Goal: Task Accomplishment & Management: Manage account settings

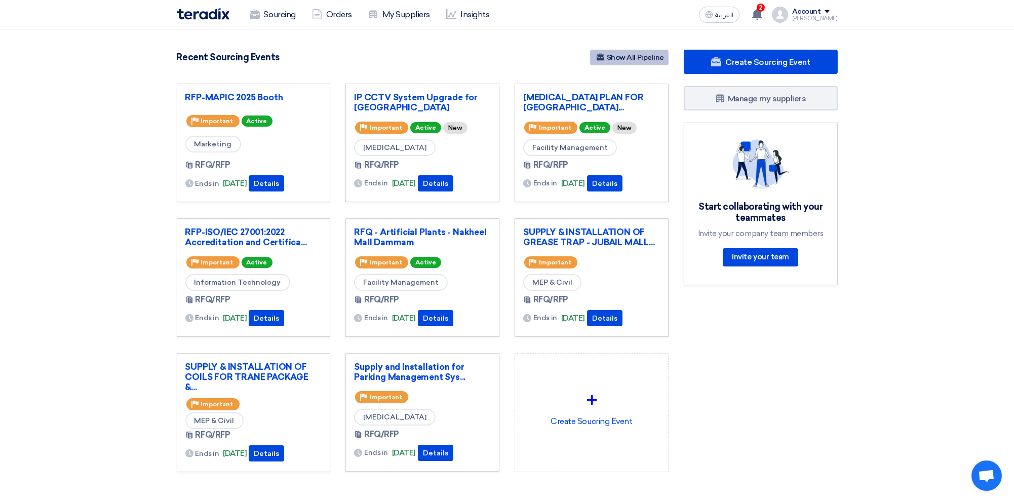
click at [656, 59] on link "Show All Pipeline" at bounding box center [629, 58] width 79 height 16
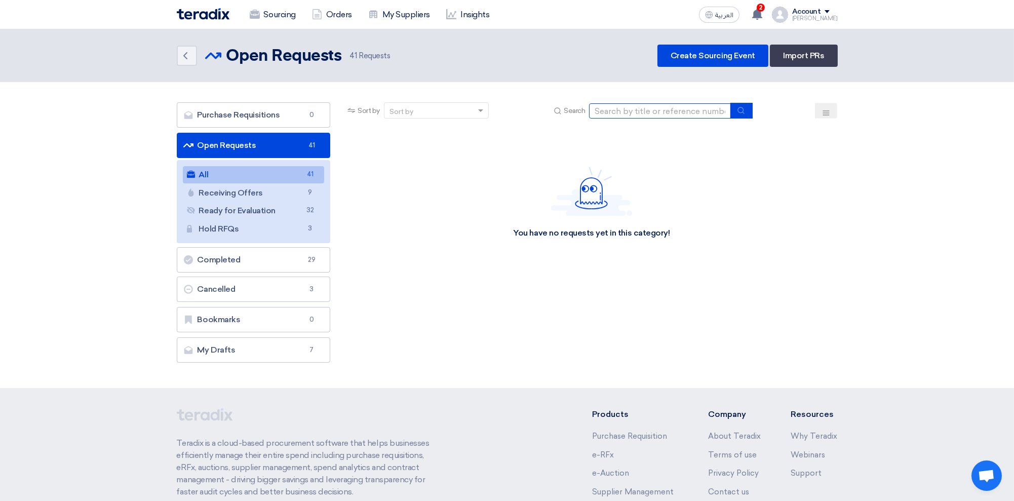
click at [675, 109] on input at bounding box center [660, 110] width 142 height 15
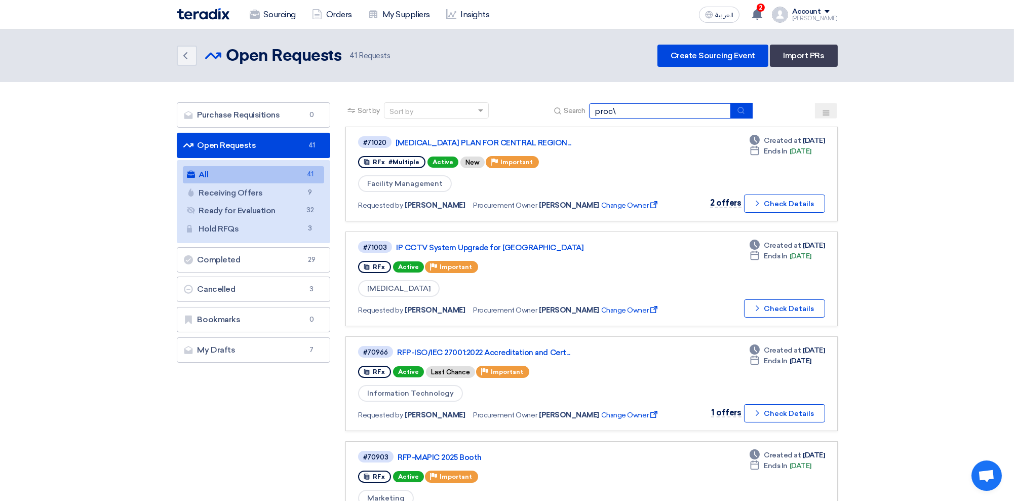
click at [675, 109] on input "proc\" at bounding box center [660, 110] width 142 height 15
type input "procurement"
click at [744, 108] on use "submit" at bounding box center [741, 110] width 7 height 7
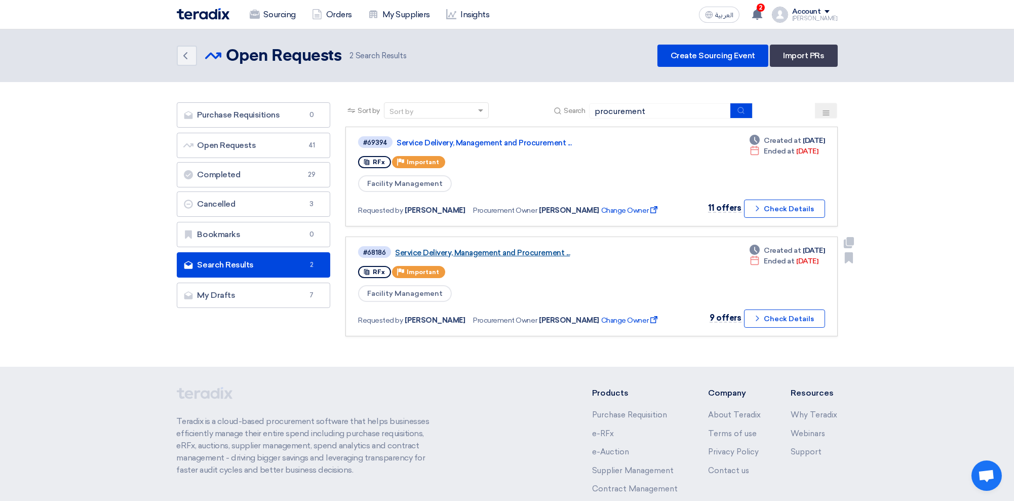
click at [497, 248] on link "Service Delivery, Management and Procurement ..." at bounding box center [521, 252] width 253 height 9
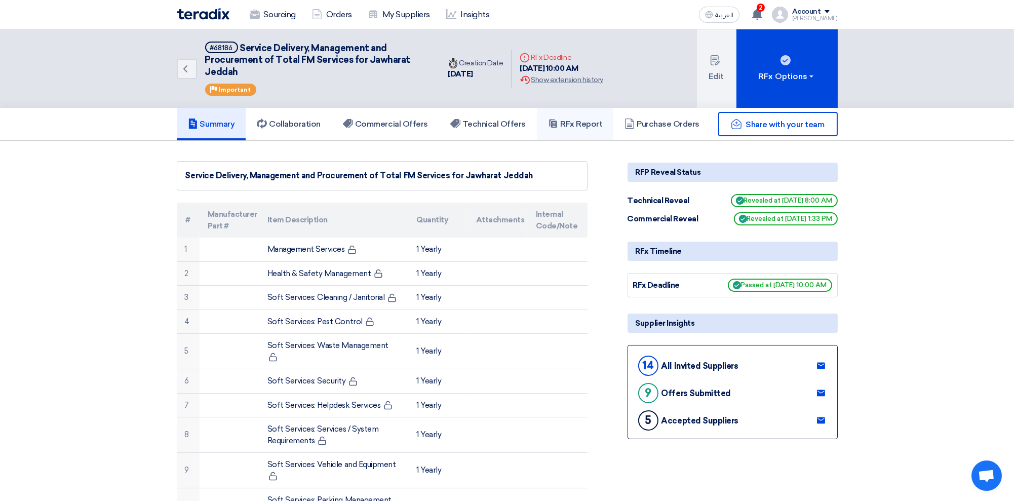
click at [578, 124] on h5 "RFx Report" at bounding box center [575, 124] width 54 height 10
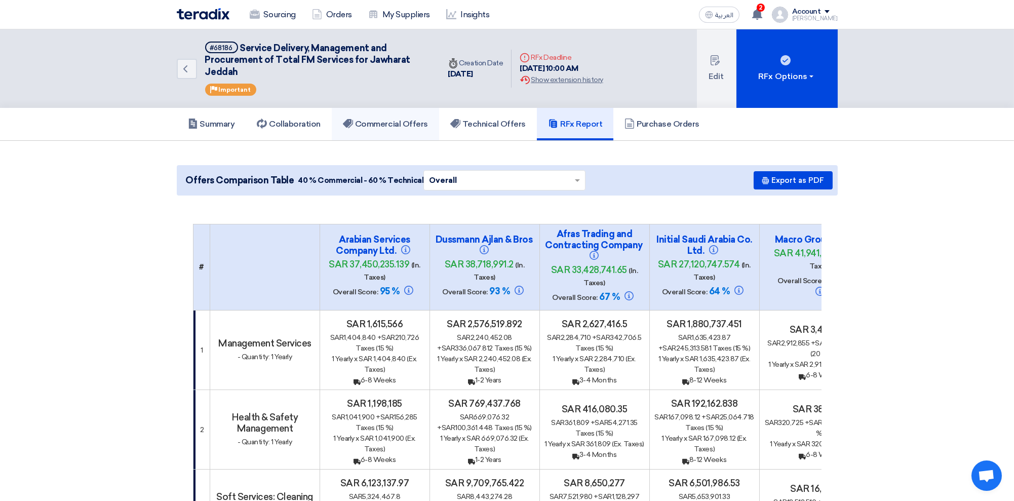
click at [382, 123] on h5 "Commercial Offers" at bounding box center [385, 124] width 85 height 10
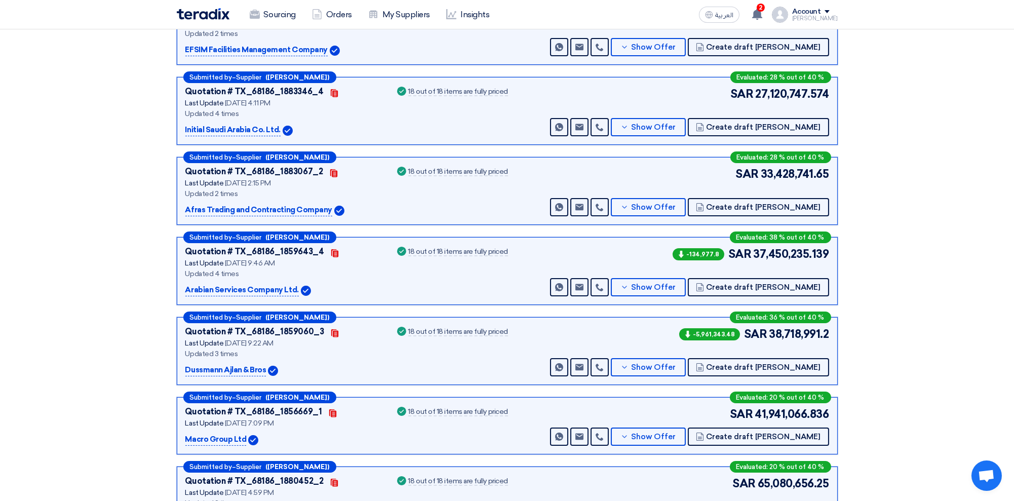
scroll to position [270, 0]
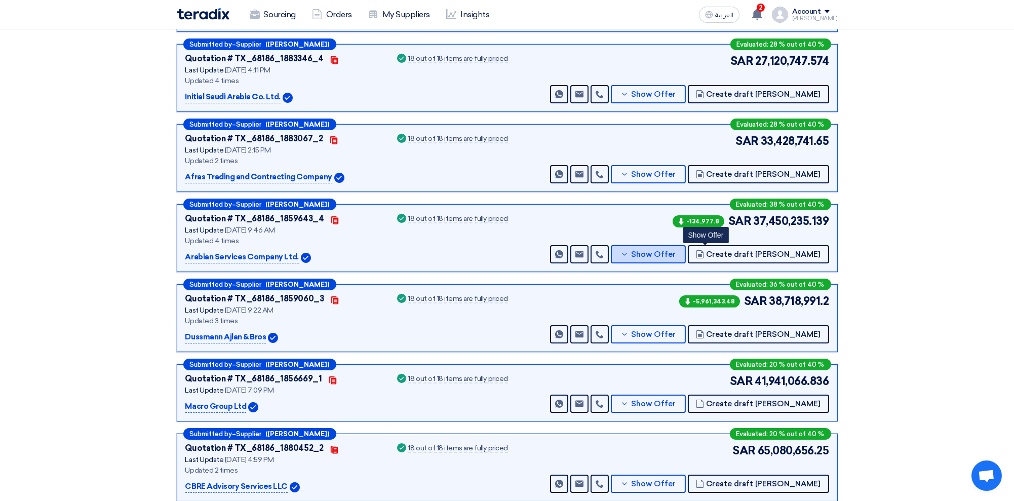
click at [676, 251] on span "Show Offer" at bounding box center [653, 255] width 45 height 8
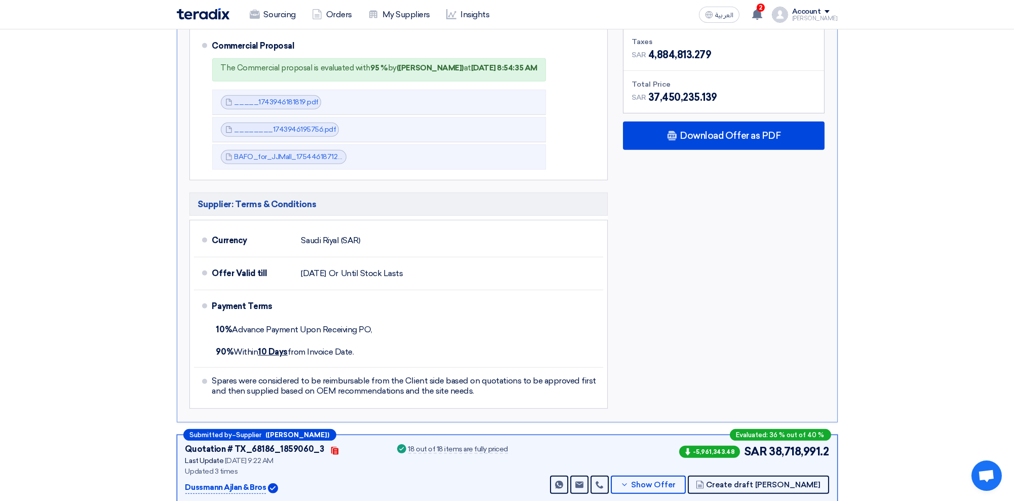
scroll to position [1283, 0]
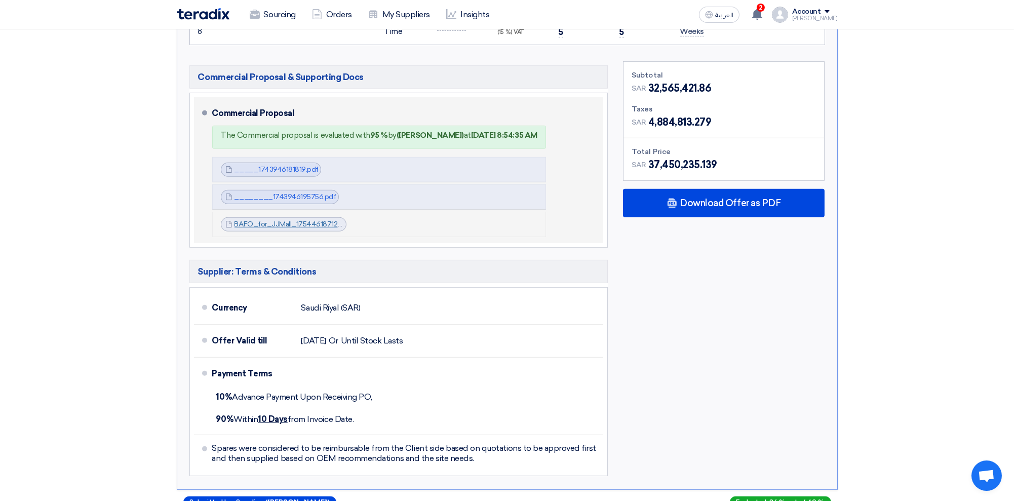
click at [269, 220] on link "BAFO_for_JJMall_1754461871287.pdf" at bounding box center [297, 224] width 125 height 9
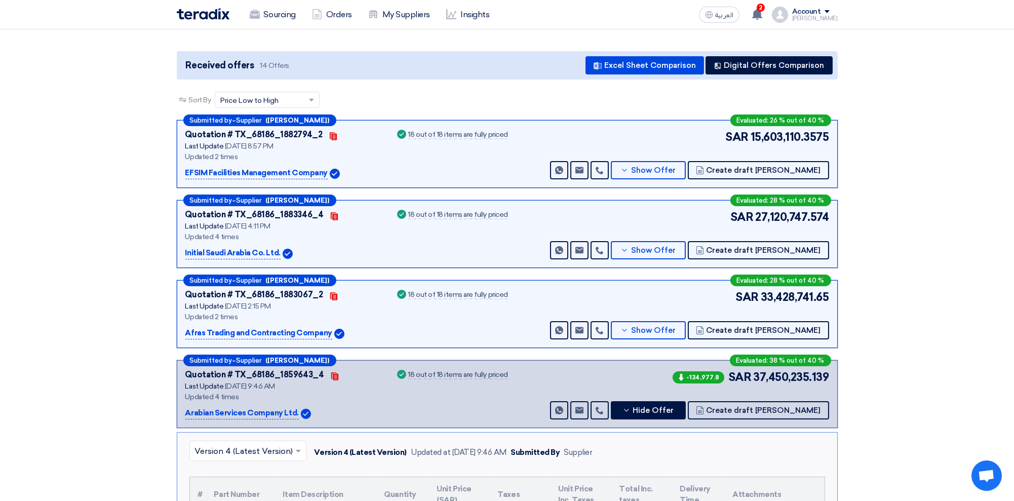
scroll to position [0, 0]
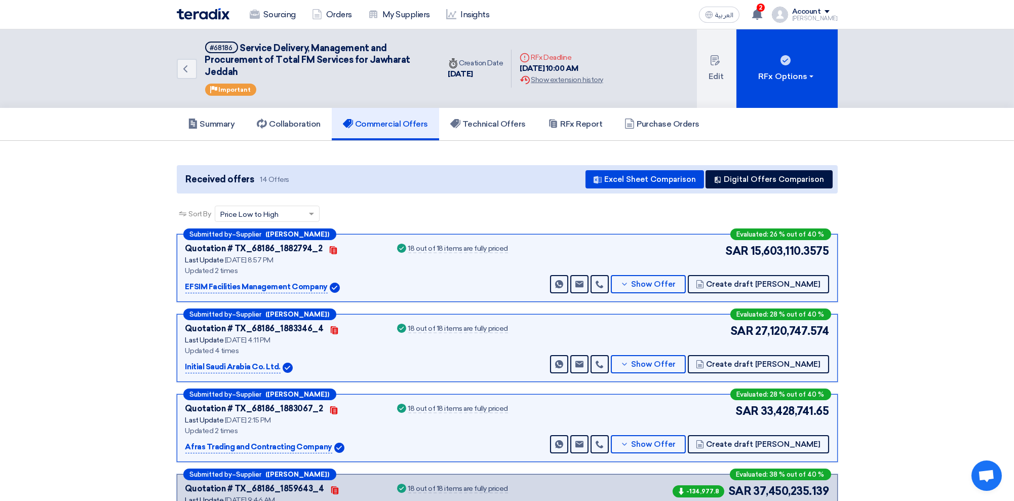
click at [206, 10] on img at bounding box center [203, 14] width 53 height 12
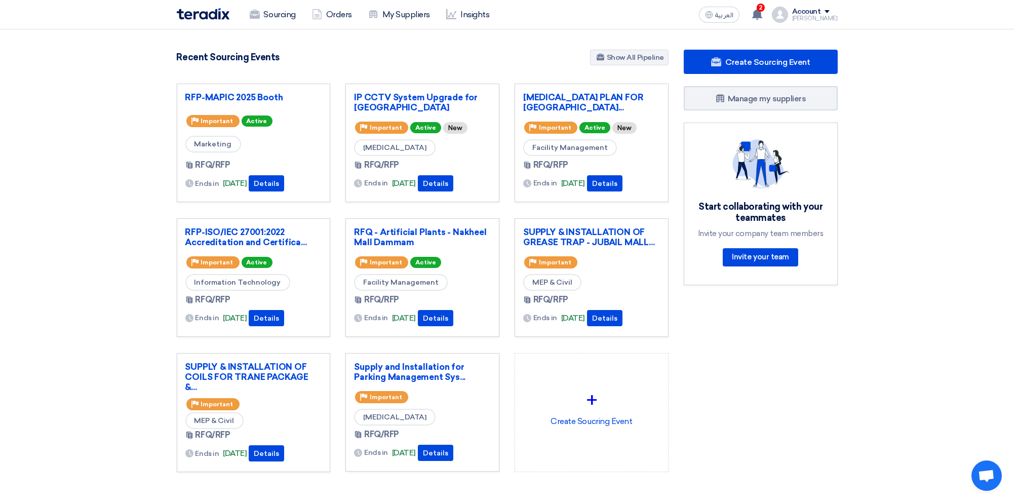
click at [814, 8] on div "Account" at bounding box center [806, 12] width 29 height 9
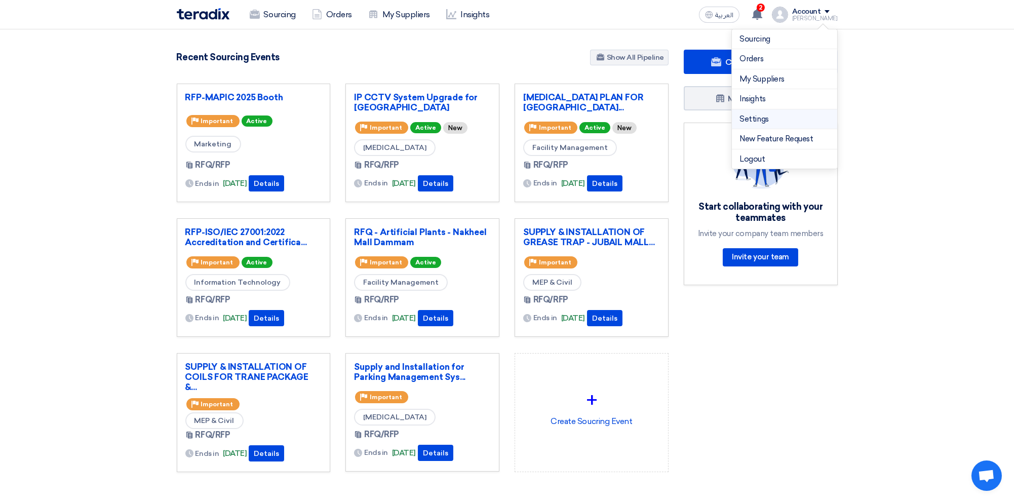
click at [762, 114] on link "Settings" at bounding box center [784, 119] width 89 height 12
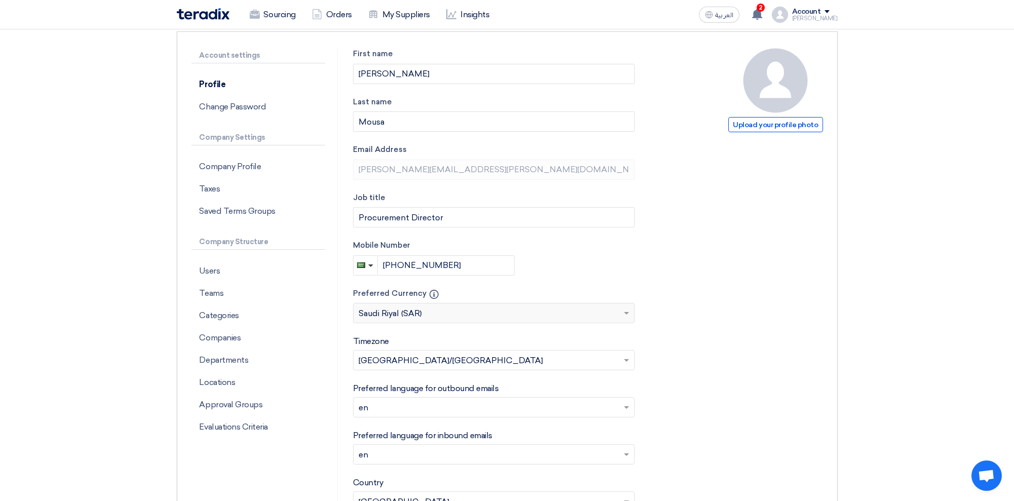
scroll to position [135, 0]
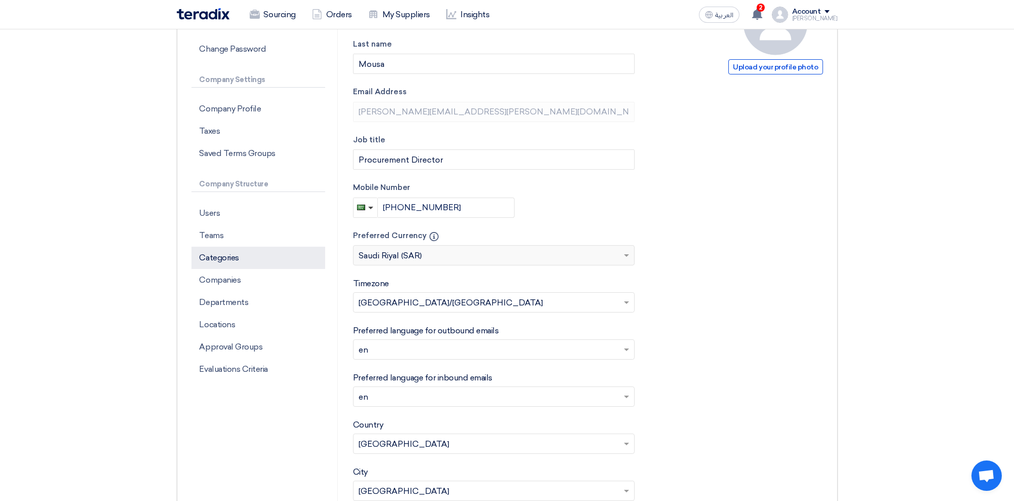
click at [234, 259] on p "Categories" at bounding box center [258, 258] width 134 height 22
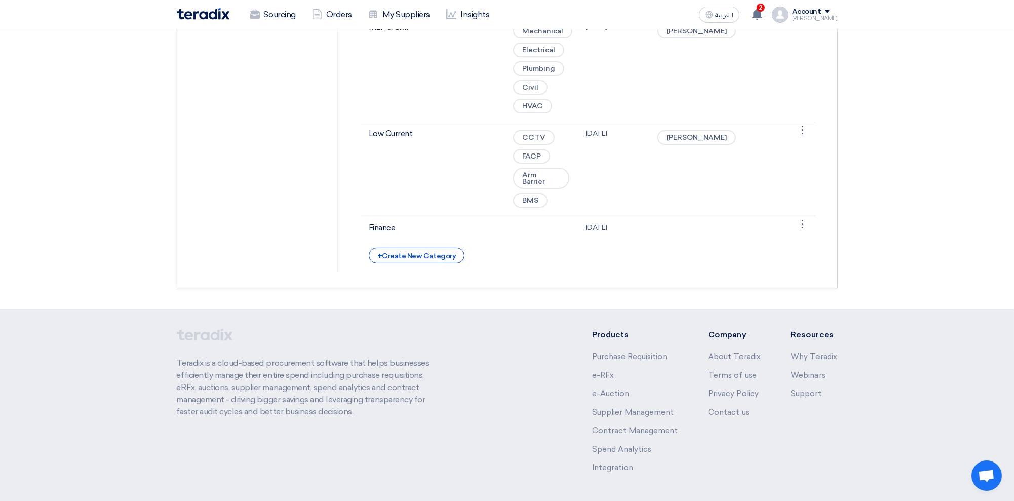
scroll to position [608, 0]
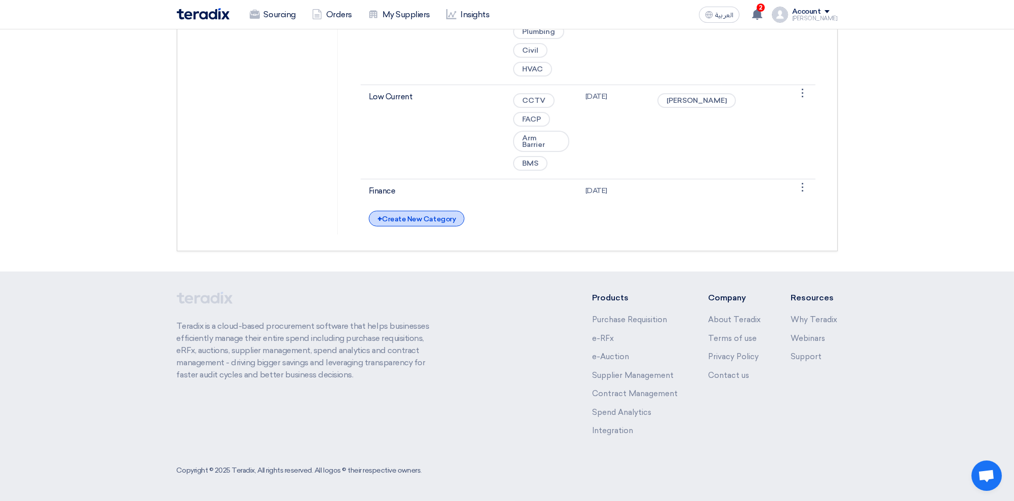
click at [410, 226] on div "+ Create New Category" at bounding box center [417, 219] width 96 height 16
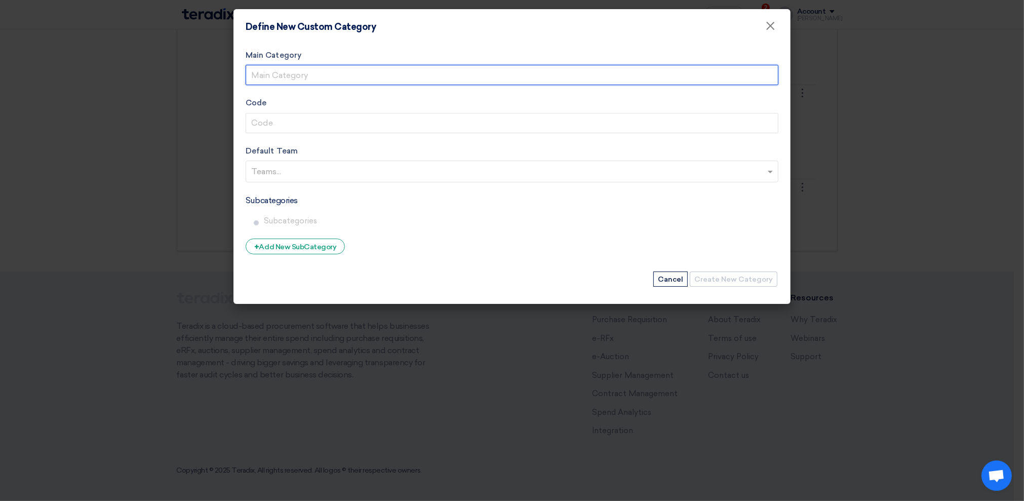
click at [320, 75] on input "Main Category" at bounding box center [512, 75] width 533 height 20
type input "Procurement"
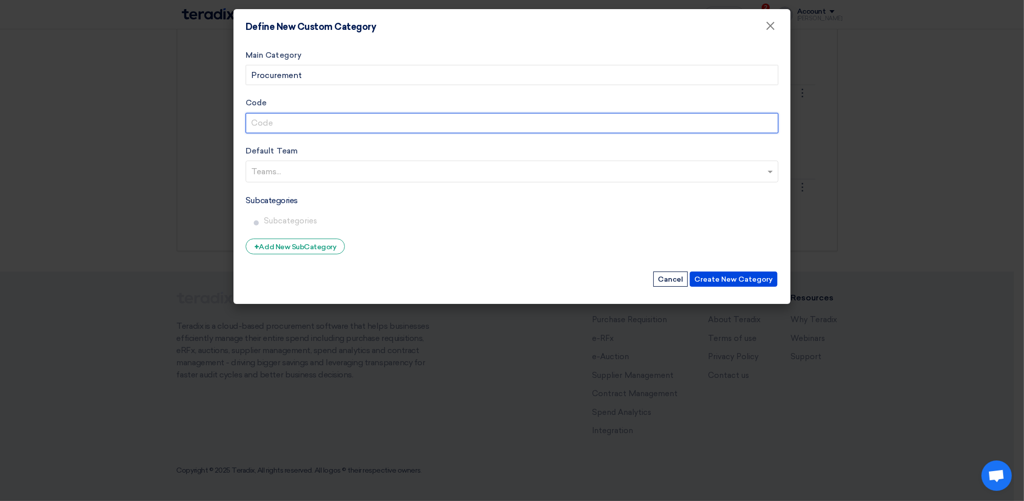
click at [264, 120] on input "Code" at bounding box center [512, 123] width 533 height 20
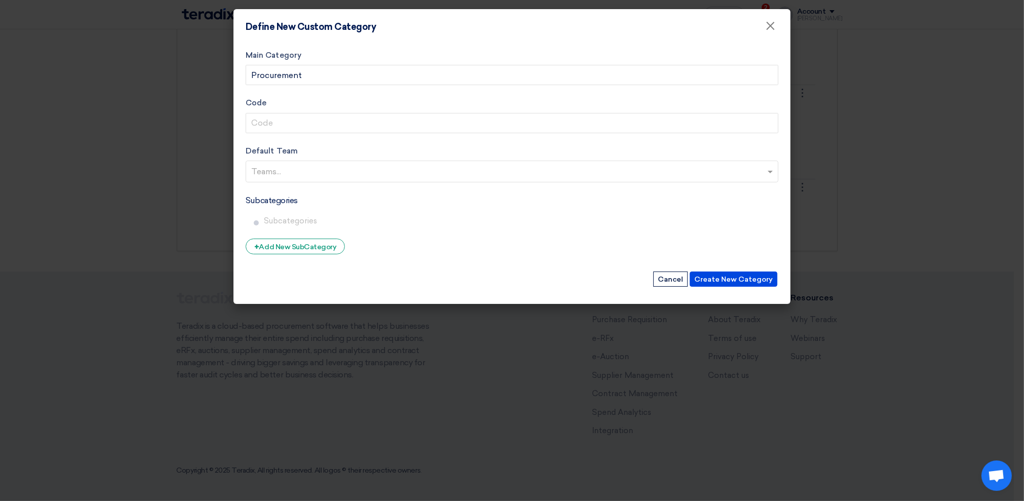
click at [586, 150] on label "Default Team" at bounding box center [512, 151] width 533 height 12
click at [275, 175] on input "text" at bounding box center [513, 172] width 524 height 17
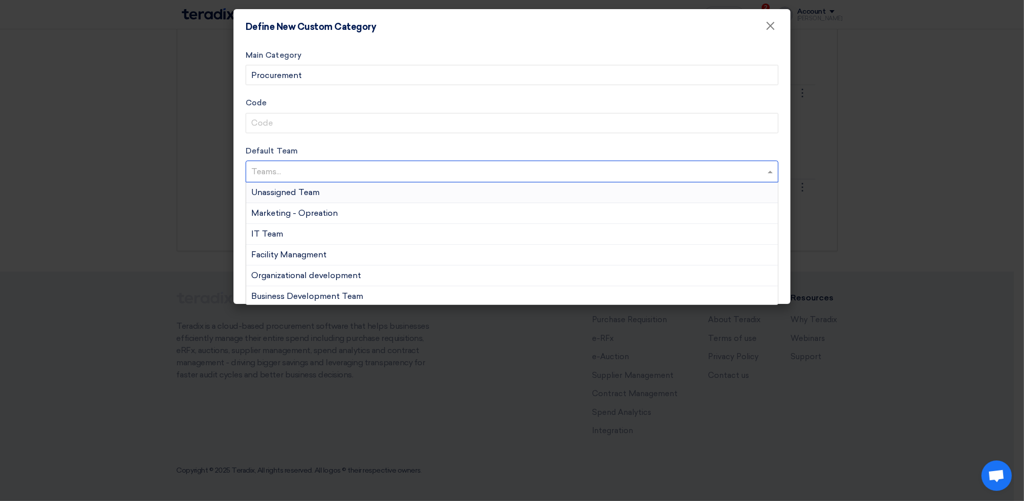
click at [314, 142] on form "Main Category Procurement Code Default Team Teams... Unassigned Team Marketing …" at bounding box center [512, 169] width 533 height 239
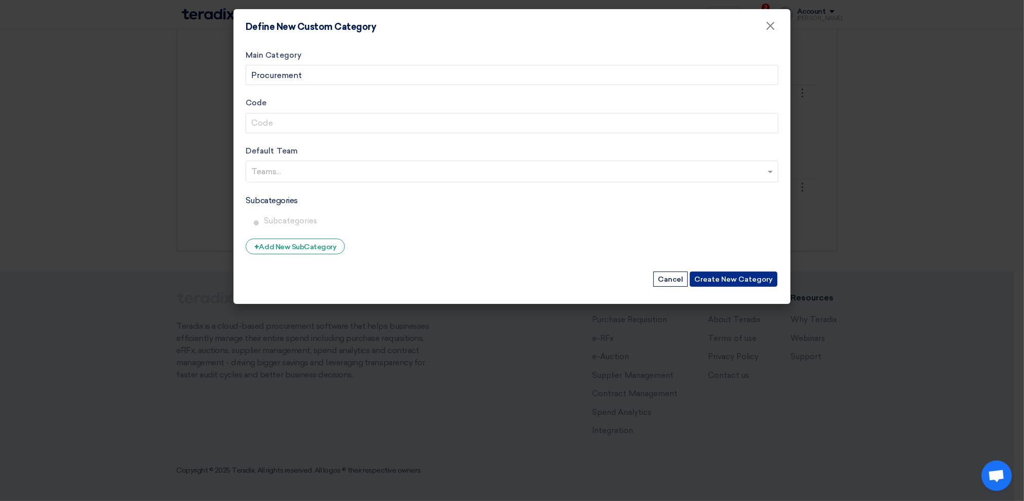
click at [741, 276] on button "Create New Category" at bounding box center [734, 279] width 88 height 15
click at [726, 277] on button "Create New Category" at bounding box center [734, 279] width 88 height 15
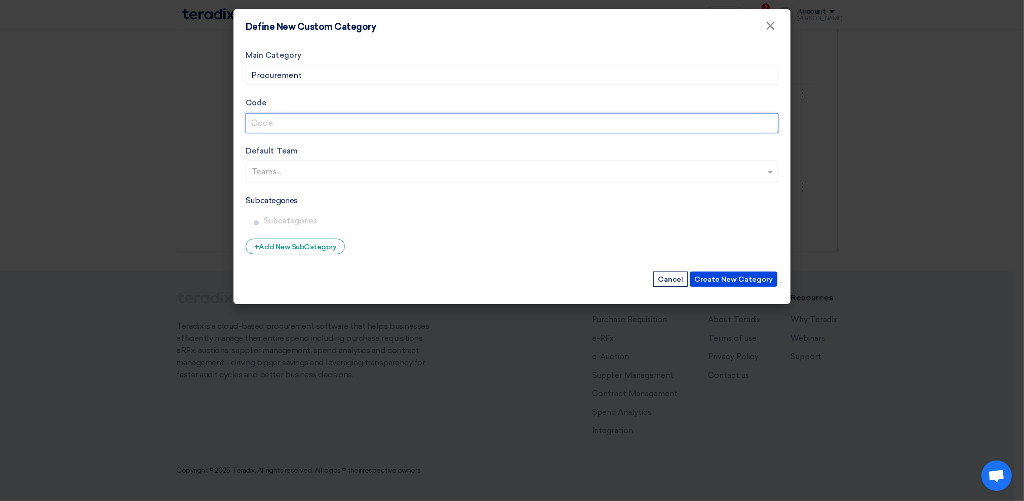
click at [269, 128] on input "Code" at bounding box center [512, 123] width 533 height 20
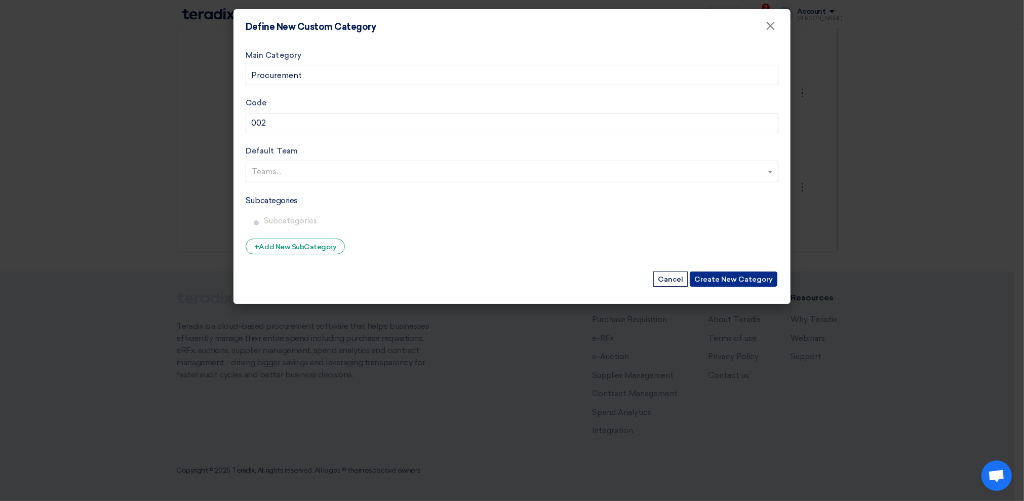
click at [723, 275] on button "Create New Category" at bounding box center [734, 279] width 88 height 15
click at [291, 170] on input "text" at bounding box center [513, 172] width 524 height 17
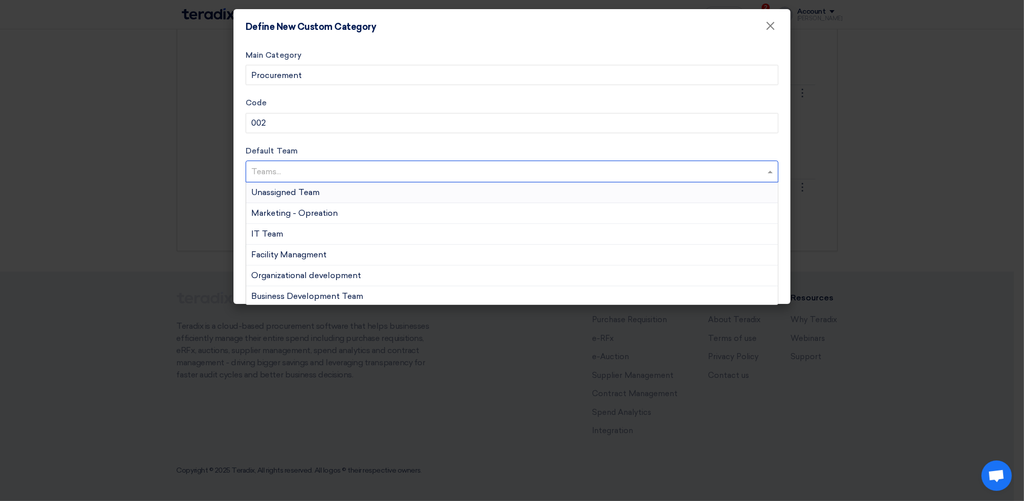
click at [279, 189] on span "Unassigned Team" at bounding box center [285, 192] width 68 height 10
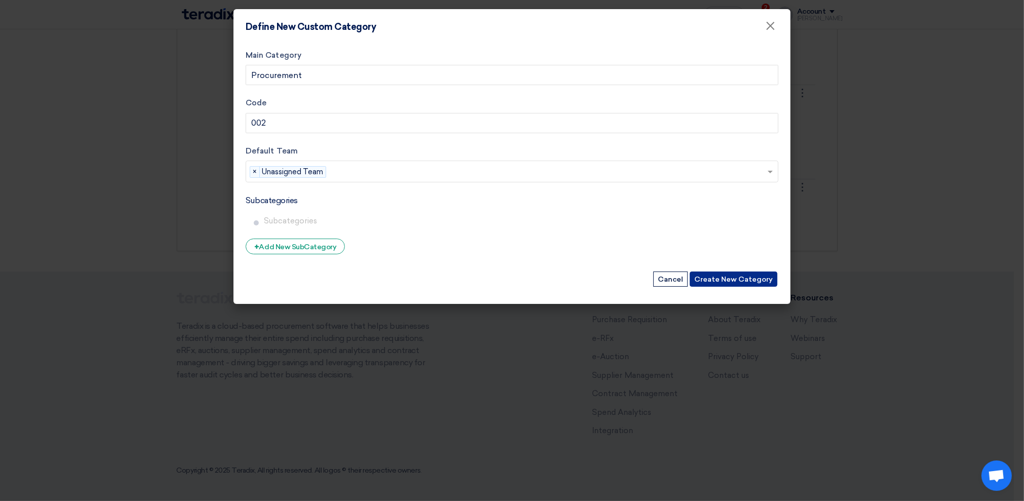
click at [723, 279] on button "Create New Category" at bounding box center [734, 279] width 88 height 15
click at [744, 277] on button "Create New Category" at bounding box center [734, 279] width 88 height 15
click at [724, 277] on button "Create New Category" at bounding box center [734, 279] width 88 height 15
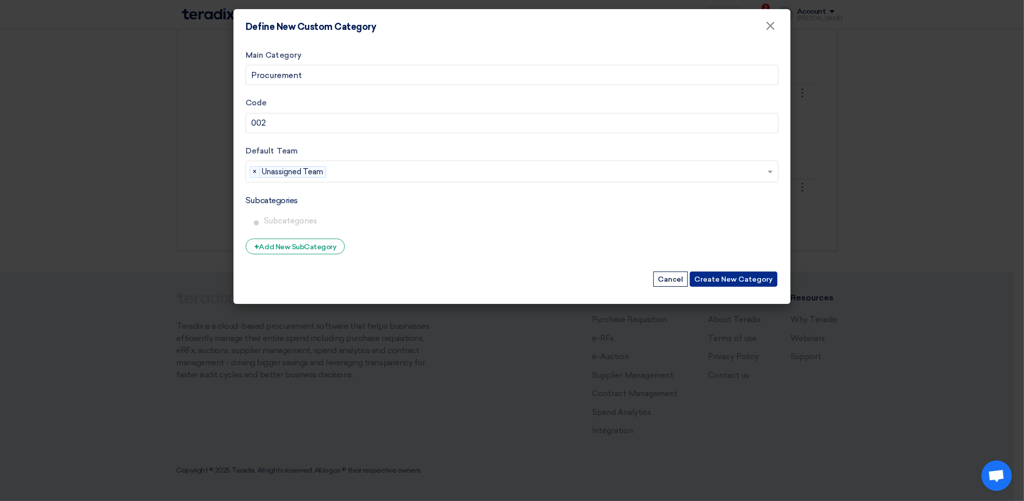
click at [724, 277] on button "Create New Category" at bounding box center [734, 279] width 88 height 15
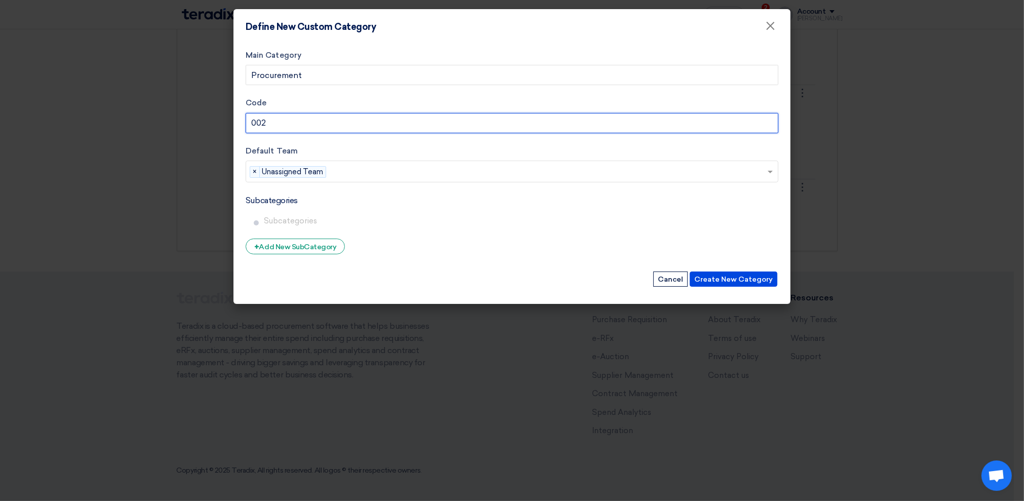
click at [330, 129] on input "002" at bounding box center [512, 123] width 533 height 20
type input "009"
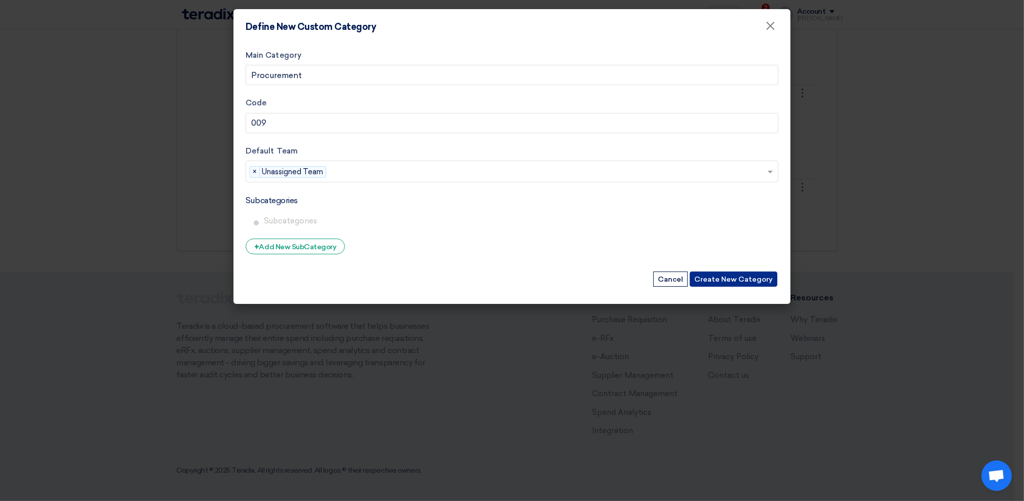
click at [741, 275] on button "Create New Category" at bounding box center [734, 279] width 88 height 15
click at [268, 243] on div "+ Add New SubCategory" at bounding box center [295, 247] width 99 height 16
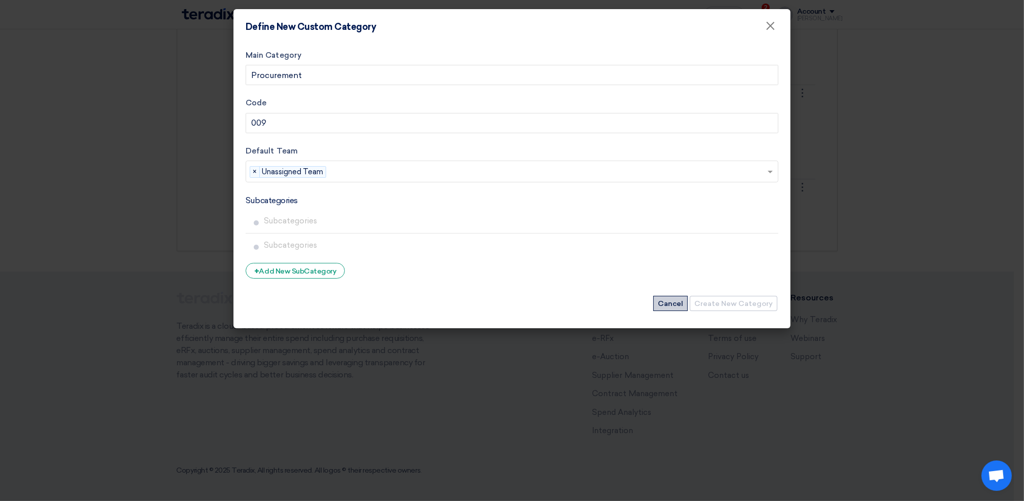
click at [687, 303] on button "Cancel" at bounding box center [670, 303] width 34 height 15
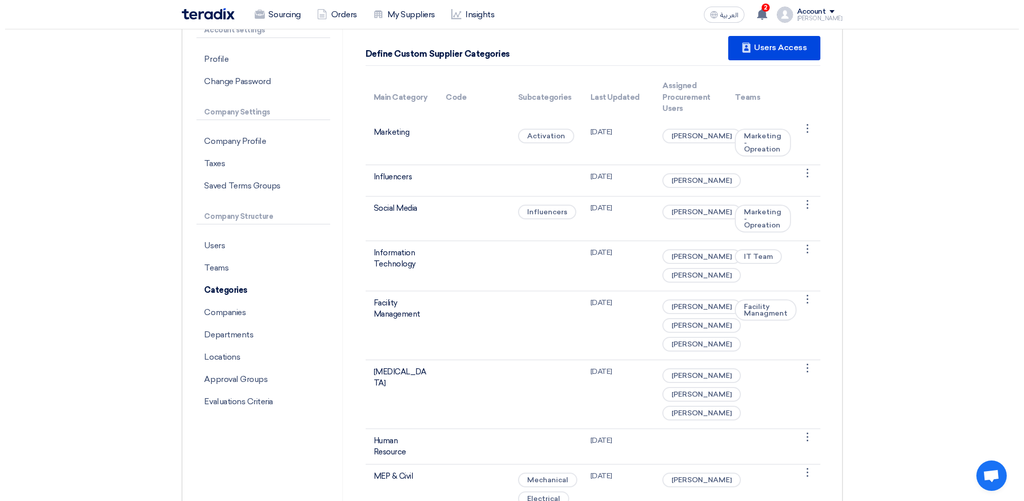
scroll to position [135, 0]
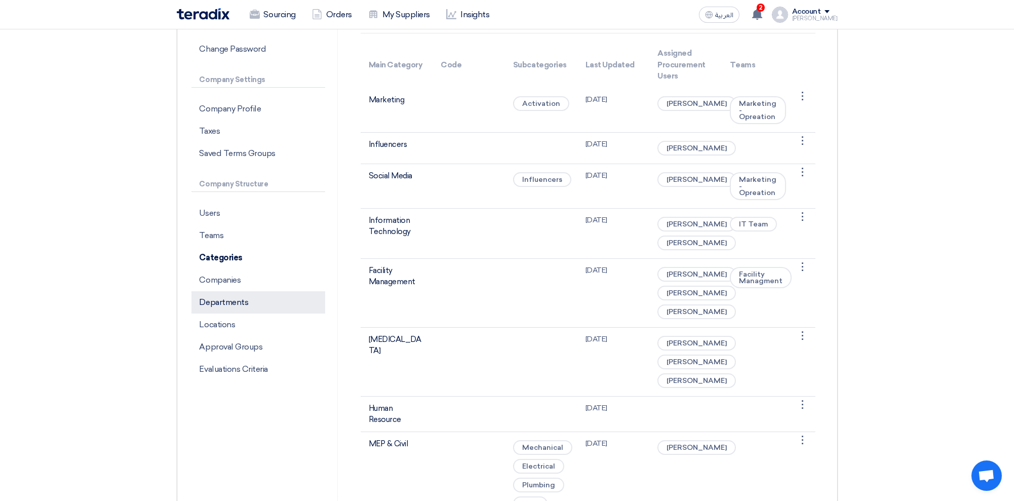
click at [217, 301] on p "Departments" at bounding box center [258, 302] width 134 height 22
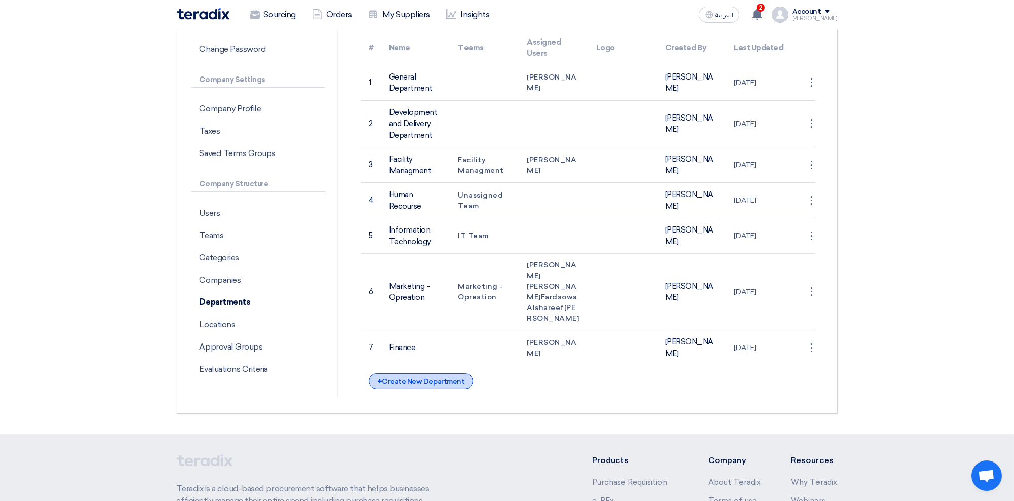
click at [415, 389] on div "+ Create New Department" at bounding box center [421, 381] width 104 height 16
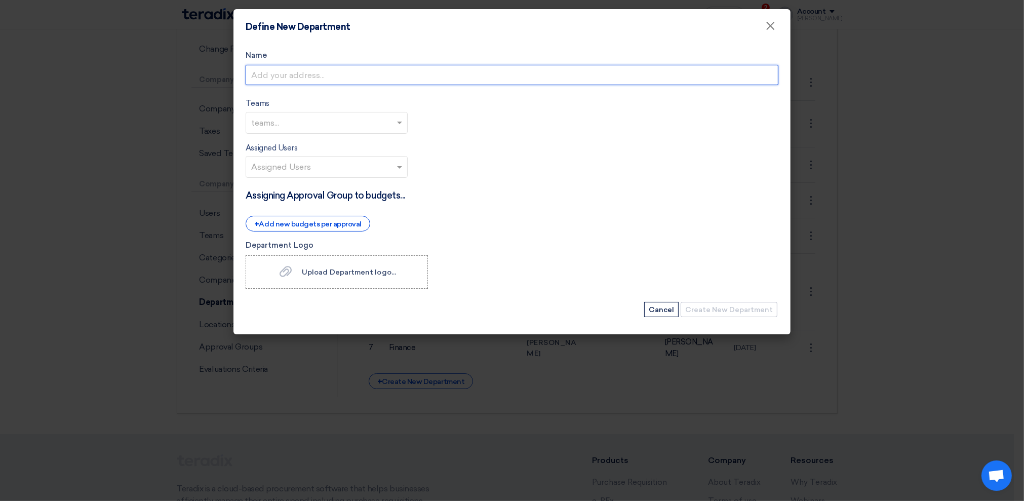
click at [307, 75] on input "Name" at bounding box center [512, 75] width 533 height 20
type input "Procurement"
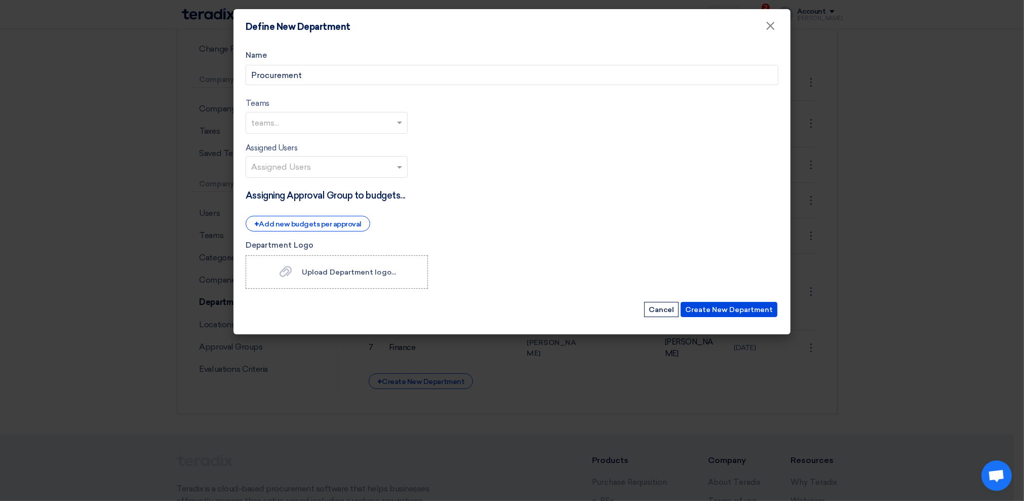
click at [271, 123] on input "text" at bounding box center [327, 123] width 153 height 17
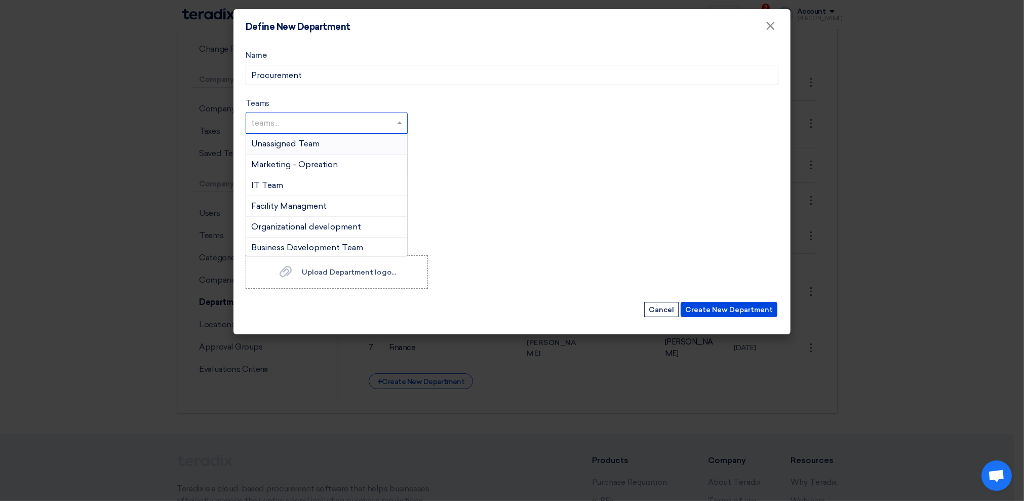
click at [297, 146] on span "Unassigned Team" at bounding box center [285, 144] width 68 height 10
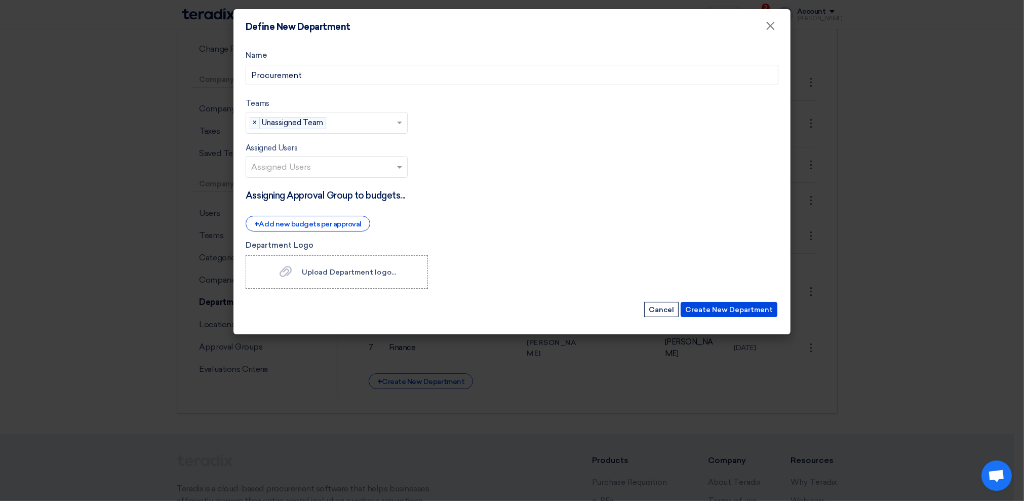
click at [288, 166] on input "text" at bounding box center [327, 168] width 153 height 17
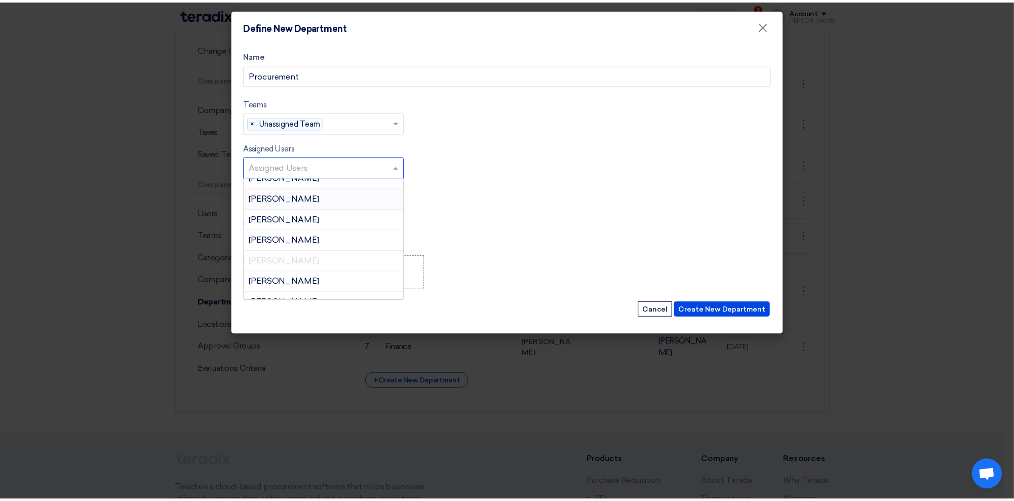
scroll to position [203, 0]
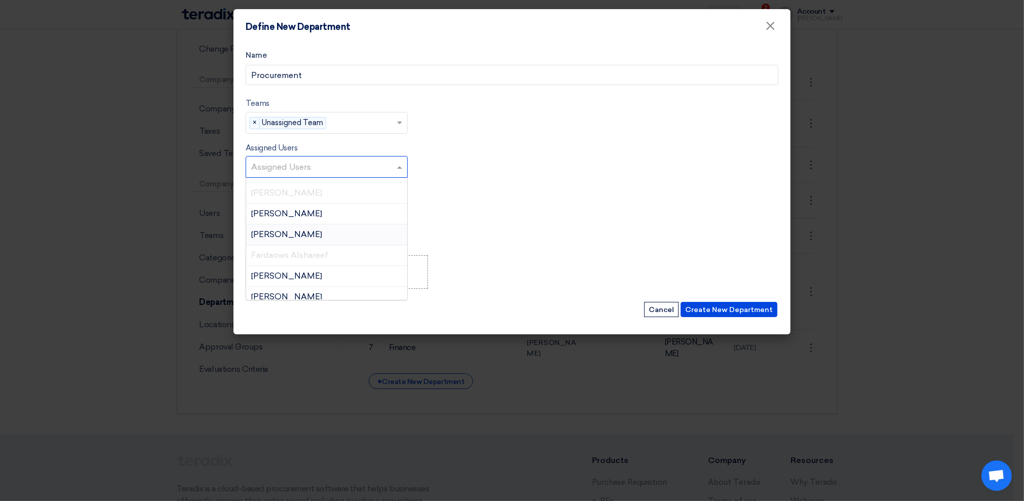
click at [292, 230] on span "[PERSON_NAME]" at bounding box center [286, 234] width 71 height 10
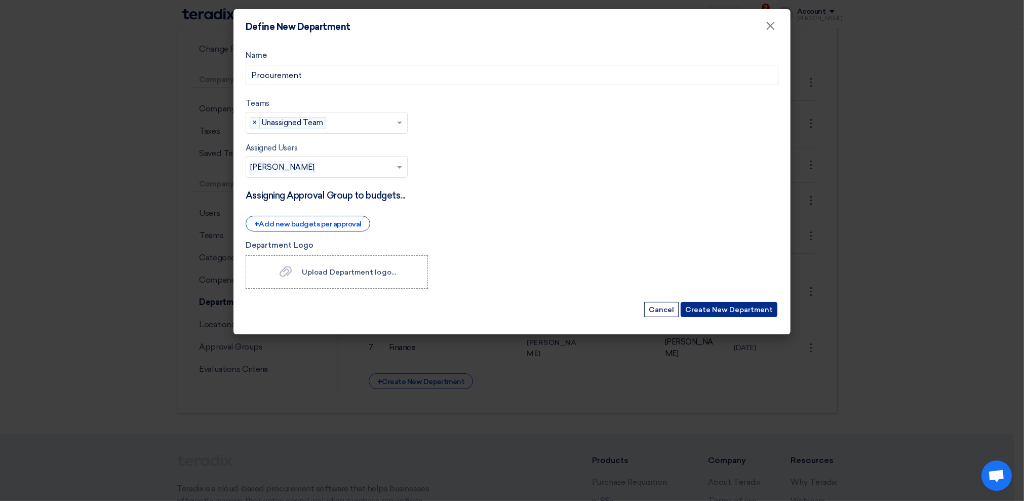
click at [746, 312] on button "Create New Department" at bounding box center [729, 309] width 97 height 15
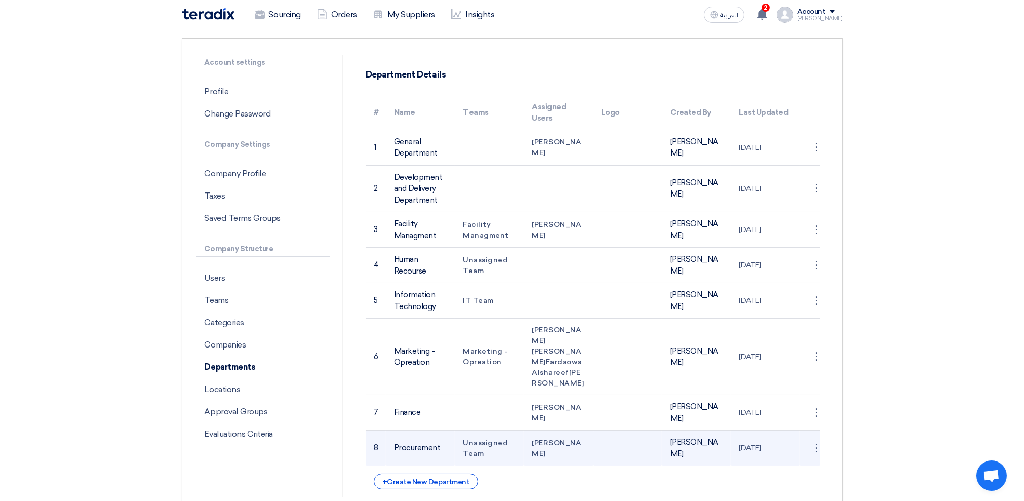
scroll to position [0, 0]
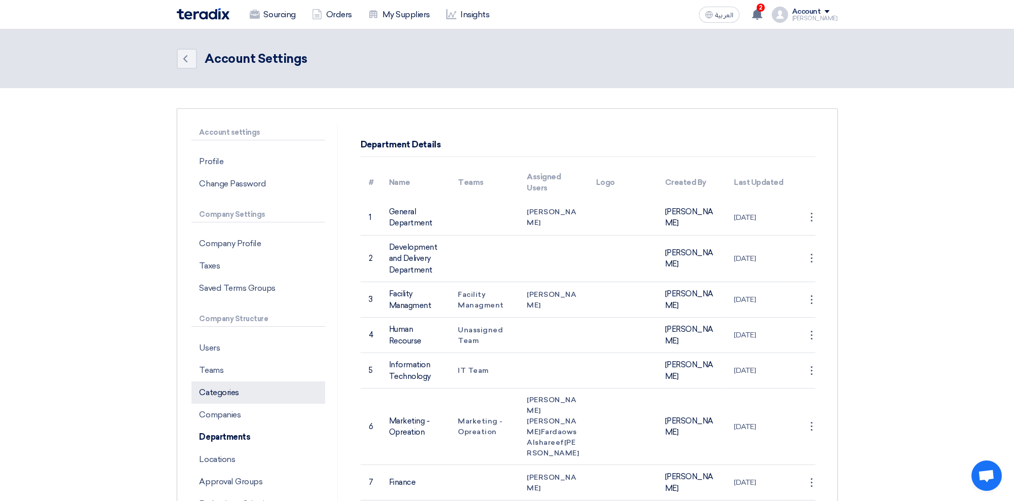
click at [219, 390] on p "Categories" at bounding box center [258, 392] width 134 height 22
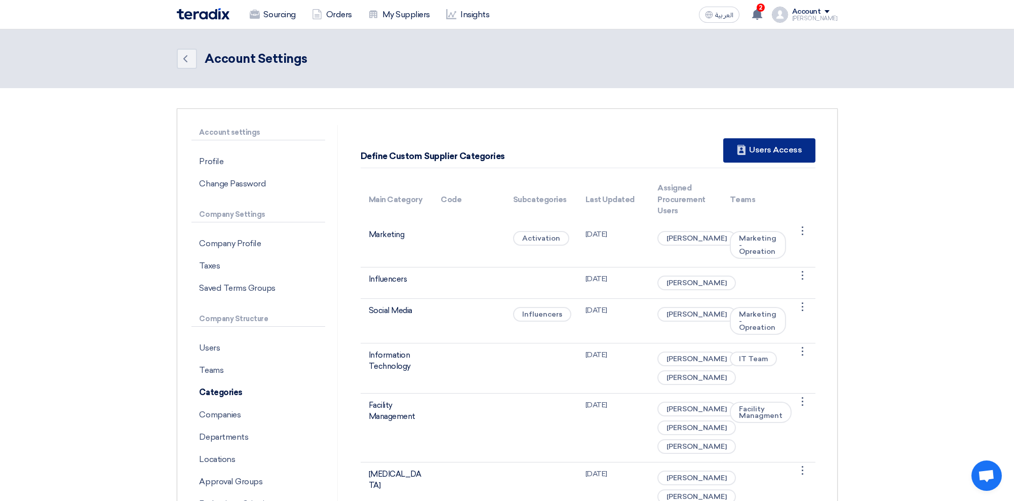
click at [776, 151] on div "New Supplier Users Access" at bounding box center [769, 150] width 92 height 24
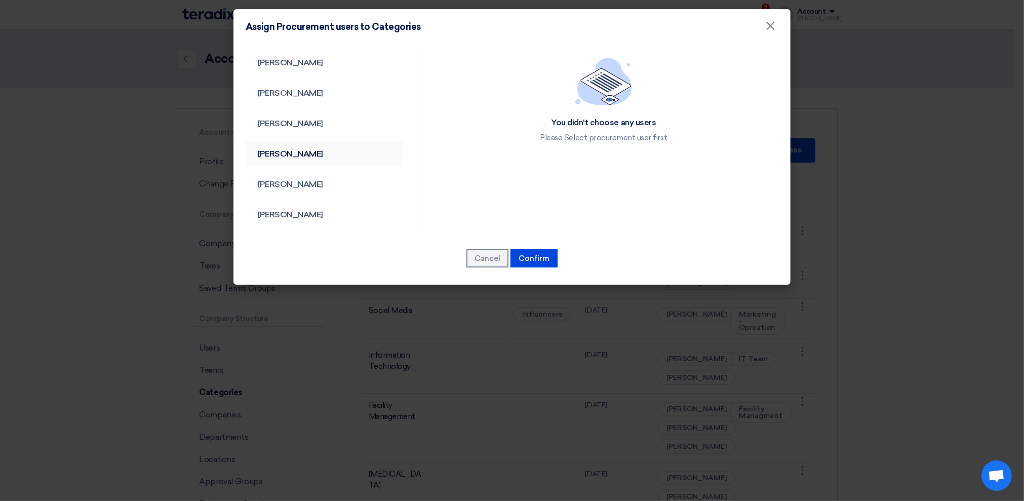
click at [283, 148] on link "[PERSON_NAME]" at bounding box center [325, 154] width 158 height 26
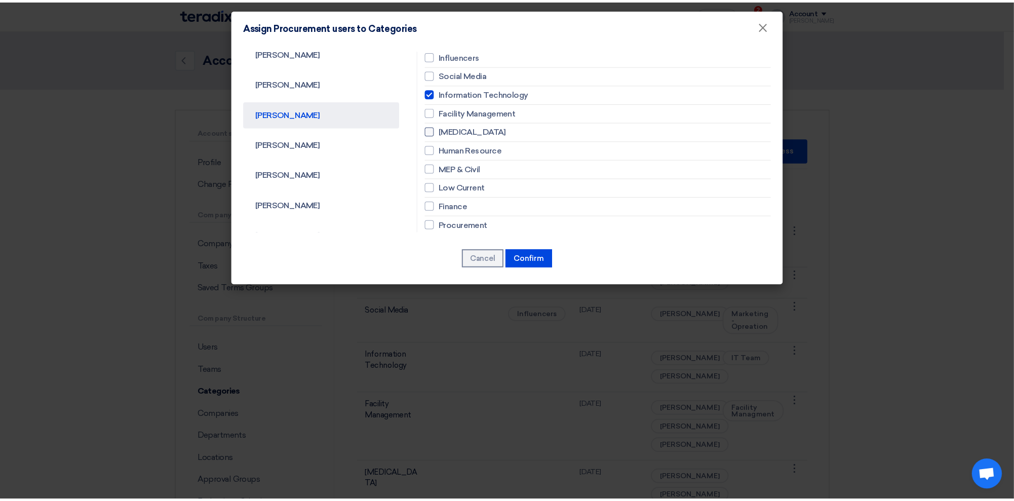
scroll to position [61, 0]
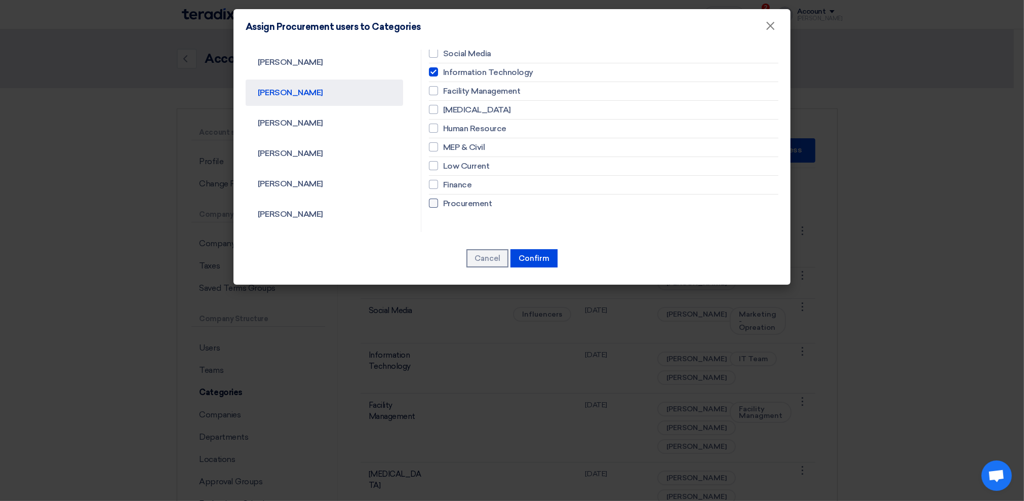
click at [433, 202] on div at bounding box center [433, 203] width 9 height 9
click at [443, 19] on input "Procurement" at bounding box center [446, 16] width 7 height 7
checkbox input "true"
click at [540, 258] on button "Confirm" at bounding box center [534, 258] width 47 height 18
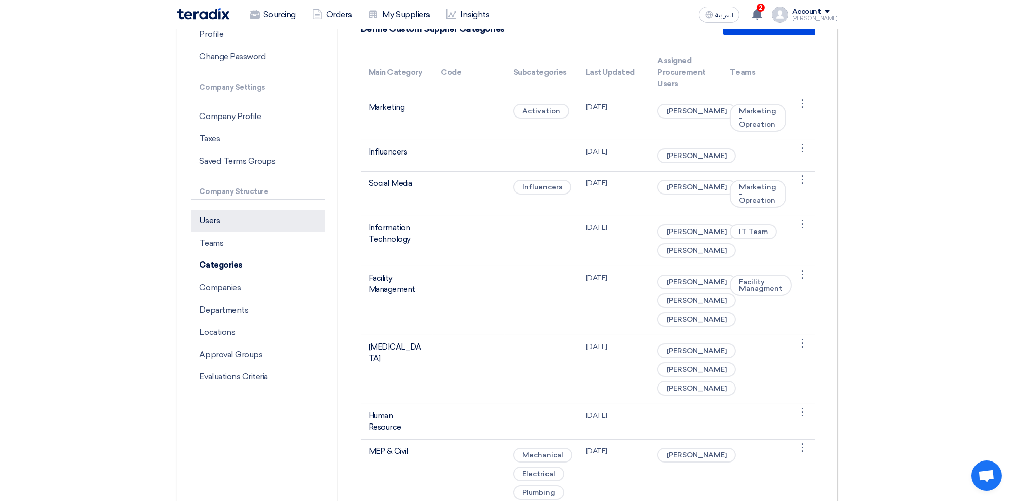
scroll to position [203, 0]
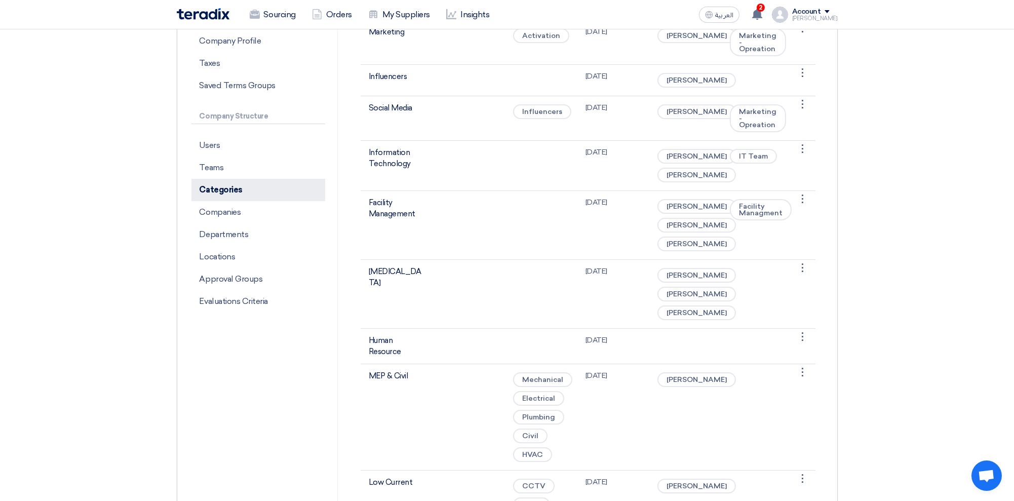
click at [228, 192] on p "Categories" at bounding box center [258, 190] width 134 height 22
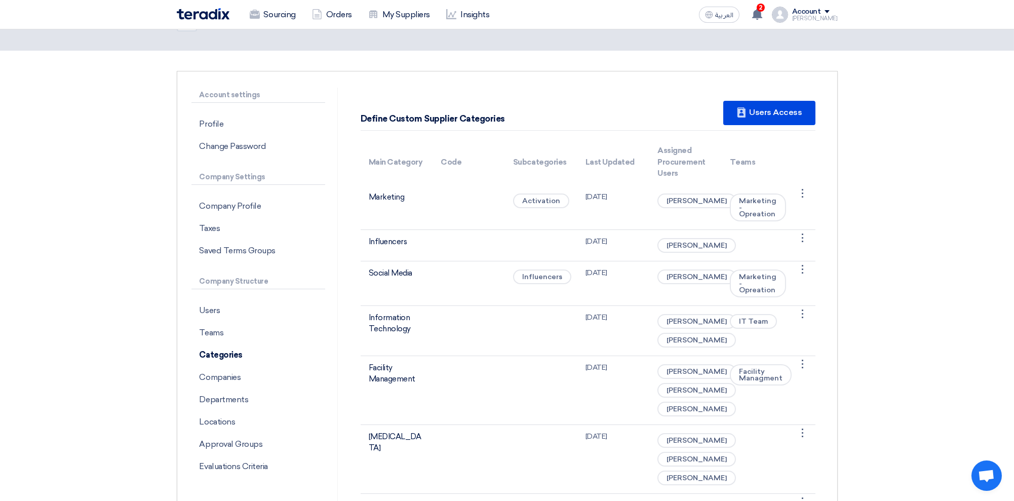
scroll to position [0, 0]
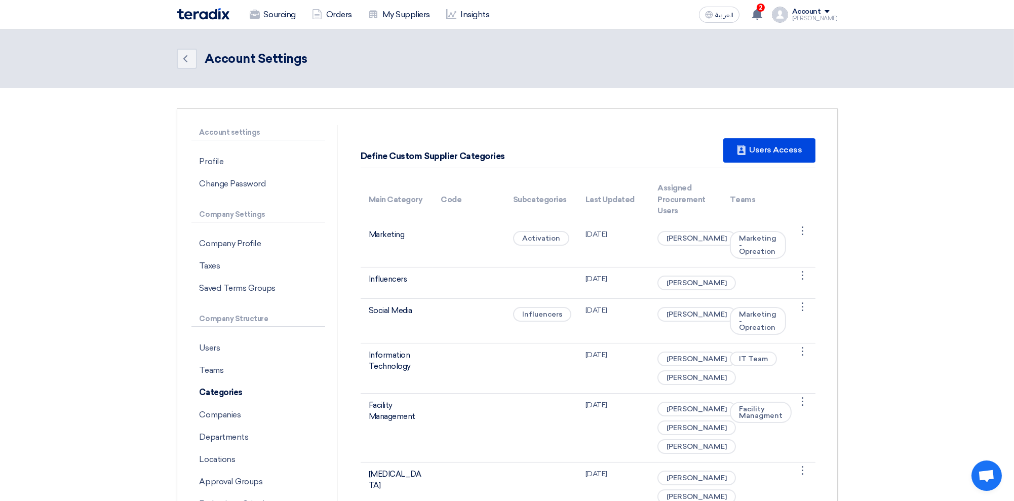
click at [212, 13] on img at bounding box center [203, 14] width 53 height 12
